Goal: Transaction & Acquisition: Book appointment/travel/reservation

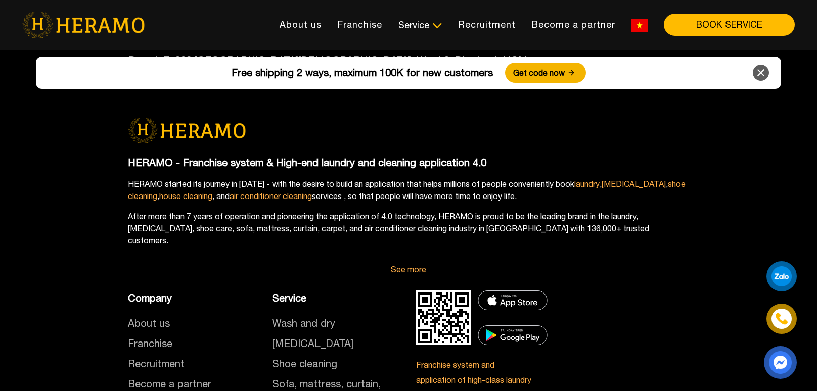
scroll to position [5730, 0]
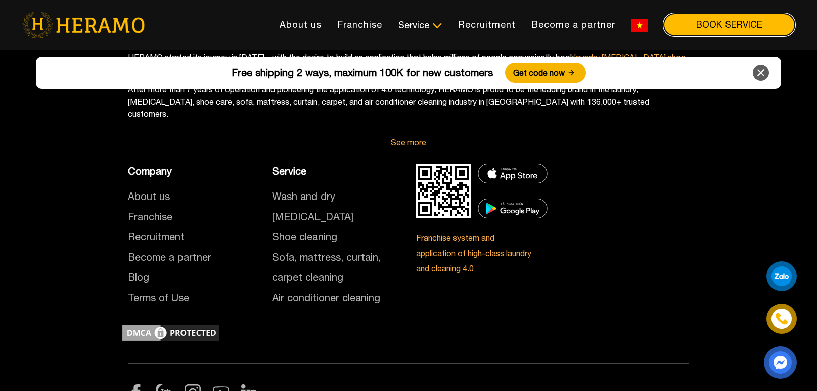
click at [710, 24] on font "BOOK SERVICE" at bounding box center [729, 24] width 66 height 11
click at [758, 75] on icon at bounding box center [761, 73] width 12 height 18
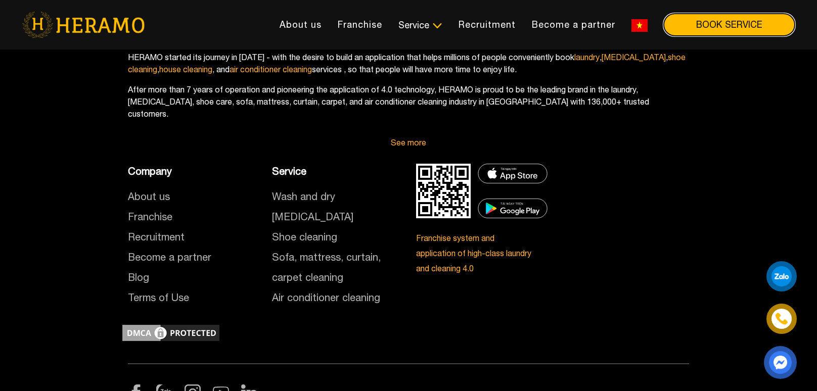
click at [709, 28] on font "BOOK SERVICE" at bounding box center [729, 24] width 66 height 11
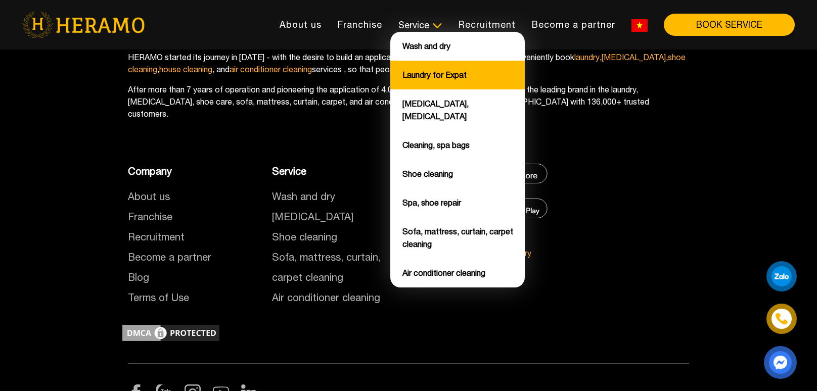
click at [421, 75] on font "Laundry for Expat" at bounding box center [434, 74] width 64 height 9
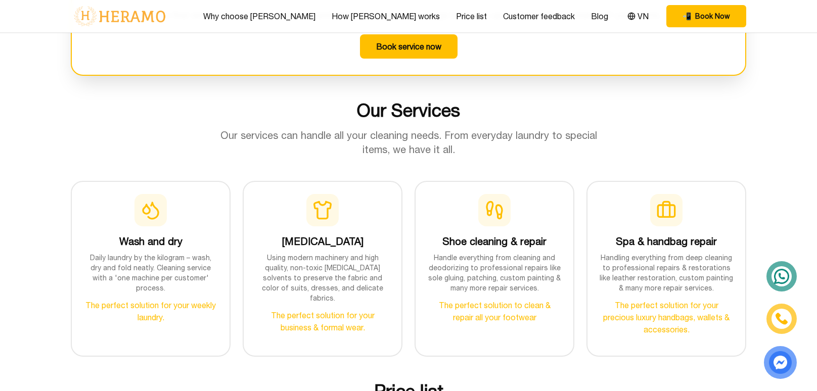
scroll to position [694, 0]
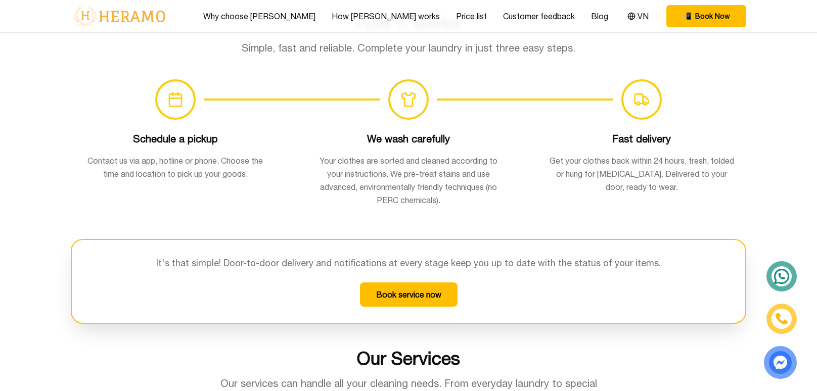
click at [419, 290] on font "Book service now" at bounding box center [408, 294] width 65 height 9
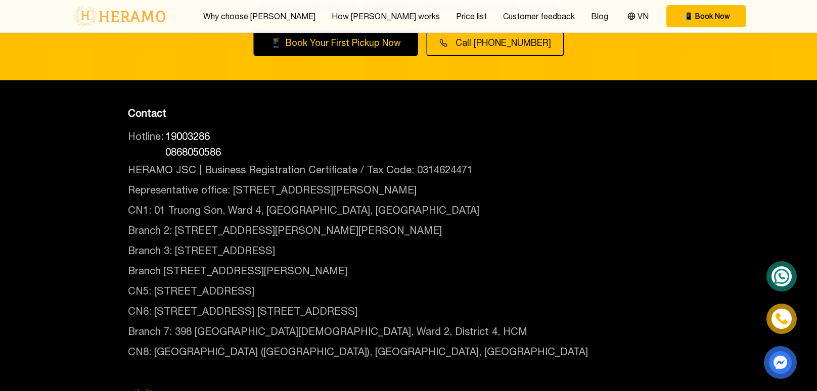
scroll to position [3541, 0]
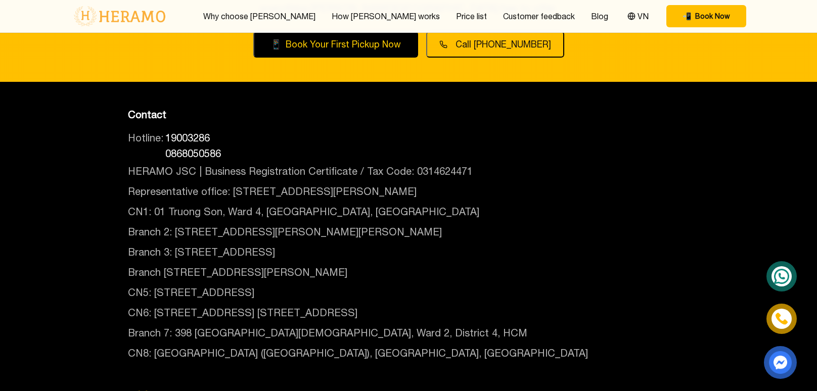
click at [184, 226] on font "Branch 2: [STREET_ADDRESS][PERSON_NAME][PERSON_NAME]" at bounding box center [285, 232] width 314 height 12
drag, startPoint x: 172, startPoint y: 188, endPoint x: 206, endPoint y: 188, distance: 33.9
click at [206, 226] on font "Branch 2: [STREET_ADDRESS][PERSON_NAME][PERSON_NAME]" at bounding box center [285, 232] width 314 height 12
copy font "18A/71"
drag, startPoint x: 177, startPoint y: 208, endPoint x: 196, endPoint y: 207, distance: 18.8
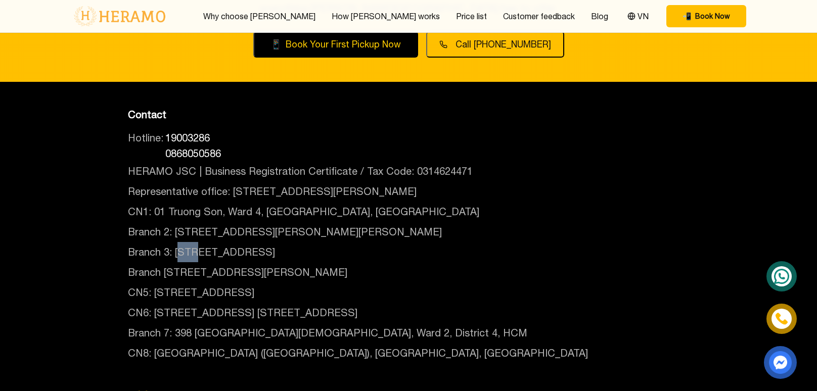
click at [196, 246] on font "Branch 3: [STREET_ADDRESS]" at bounding box center [201, 252] width 147 height 12
copy font "3C1"
